Goal: Check status: Check status

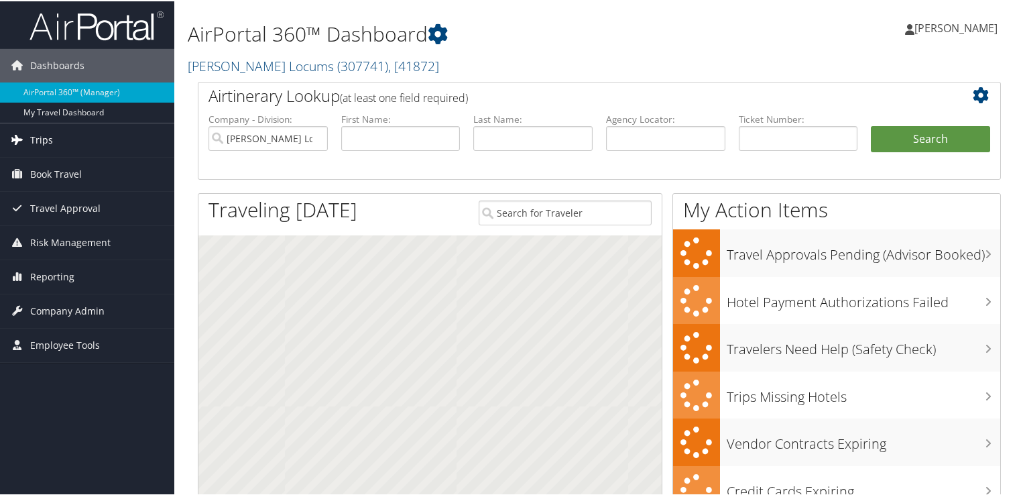
click at [54, 138] on link "Trips" at bounding box center [87, 139] width 174 height 34
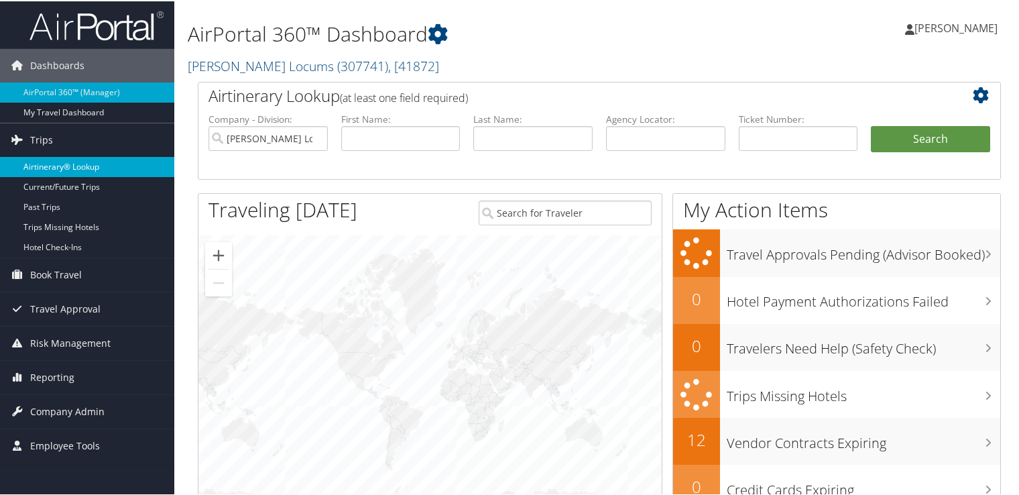
click at [89, 168] on link "Airtinerary® Lookup" at bounding box center [87, 166] width 174 height 20
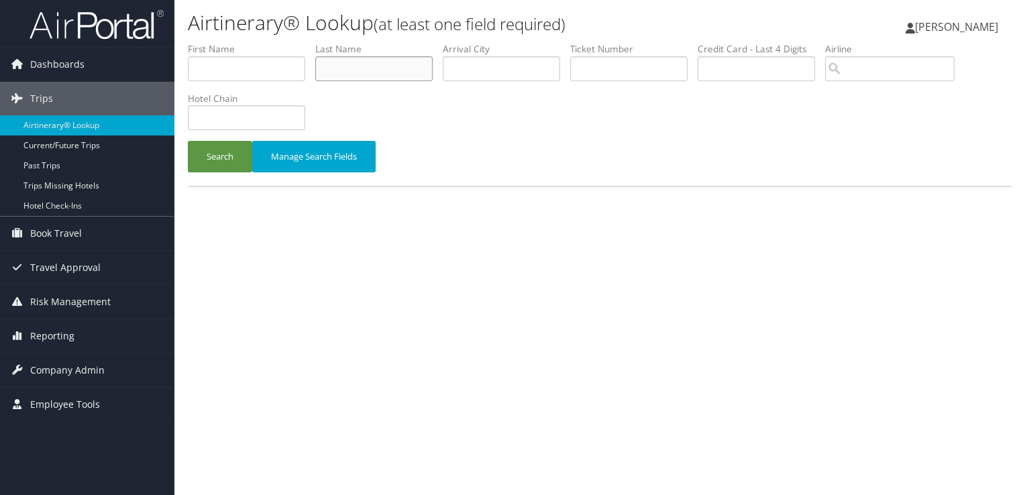
click at [380, 66] on input "text" at bounding box center [373, 68] width 117 height 25
type input "easterday"
click at [188, 141] on button "Search" at bounding box center [220, 157] width 64 height 32
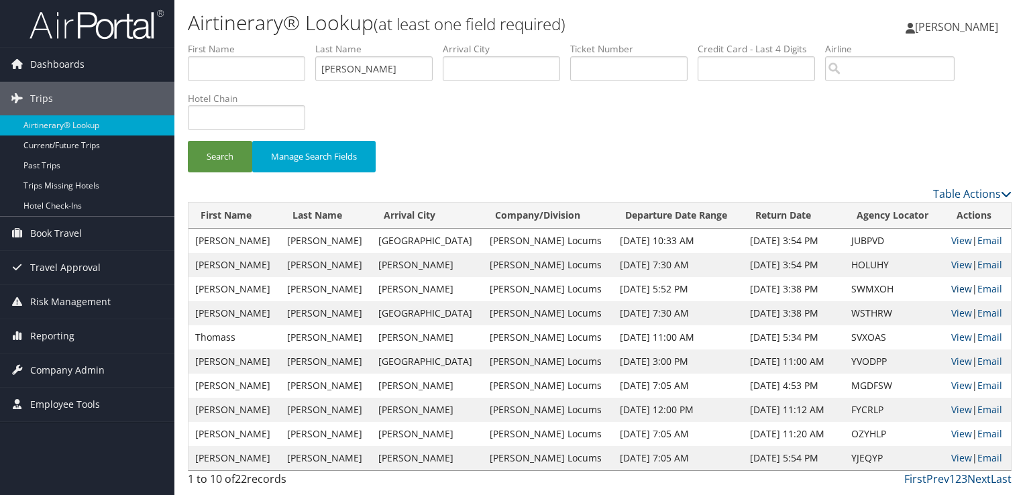
click at [952, 290] on link "View" at bounding box center [961, 288] width 21 height 13
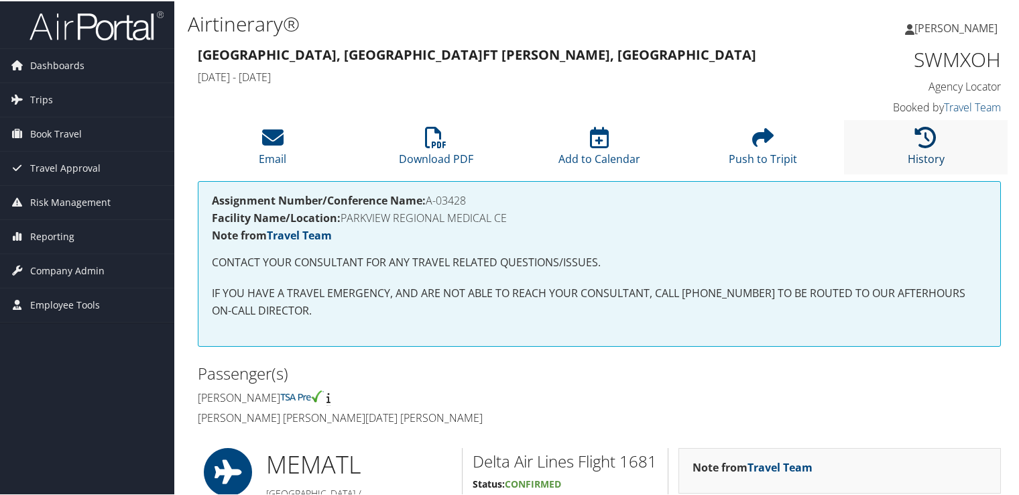
click at [930, 151] on link "History" at bounding box center [926, 149] width 37 height 32
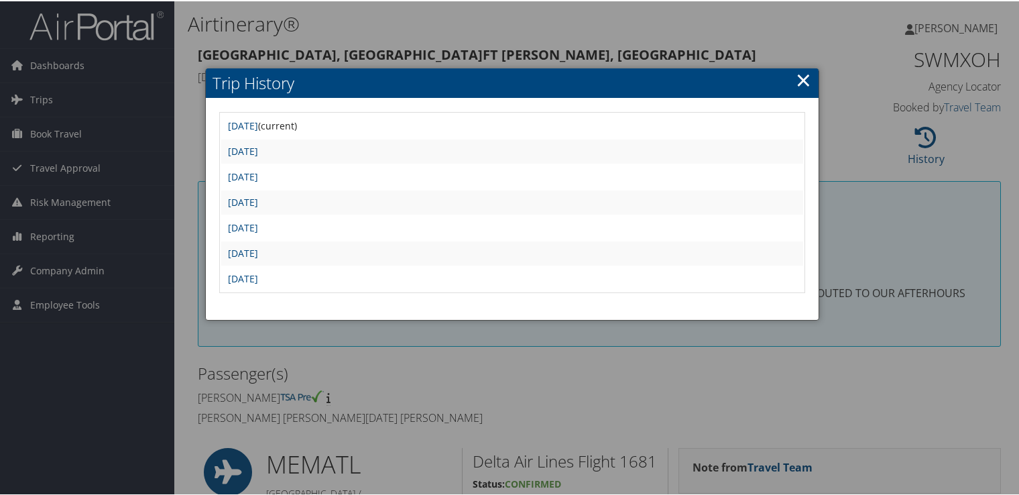
click at [797, 80] on link "×" at bounding box center [803, 78] width 15 height 27
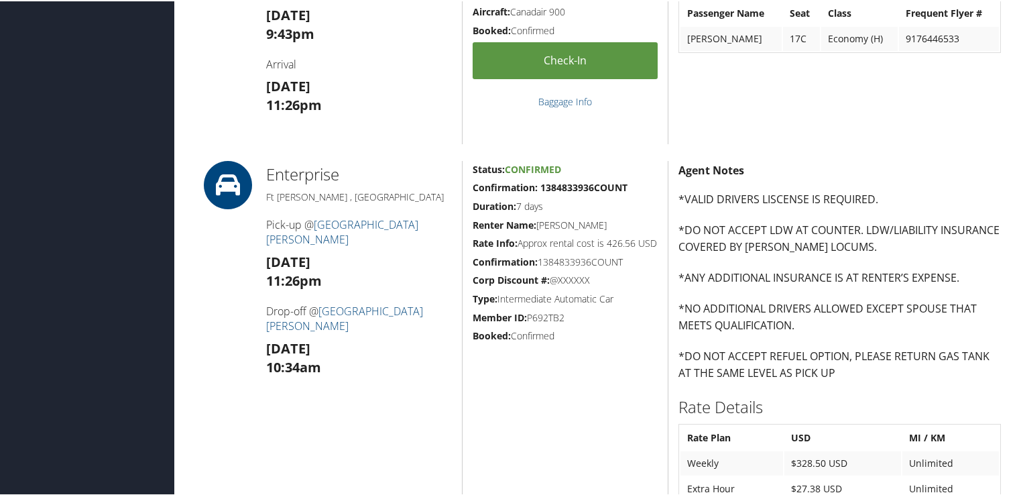
scroll to position [872, 0]
